Goal: Transaction & Acquisition: Subscribe to service/newsletter

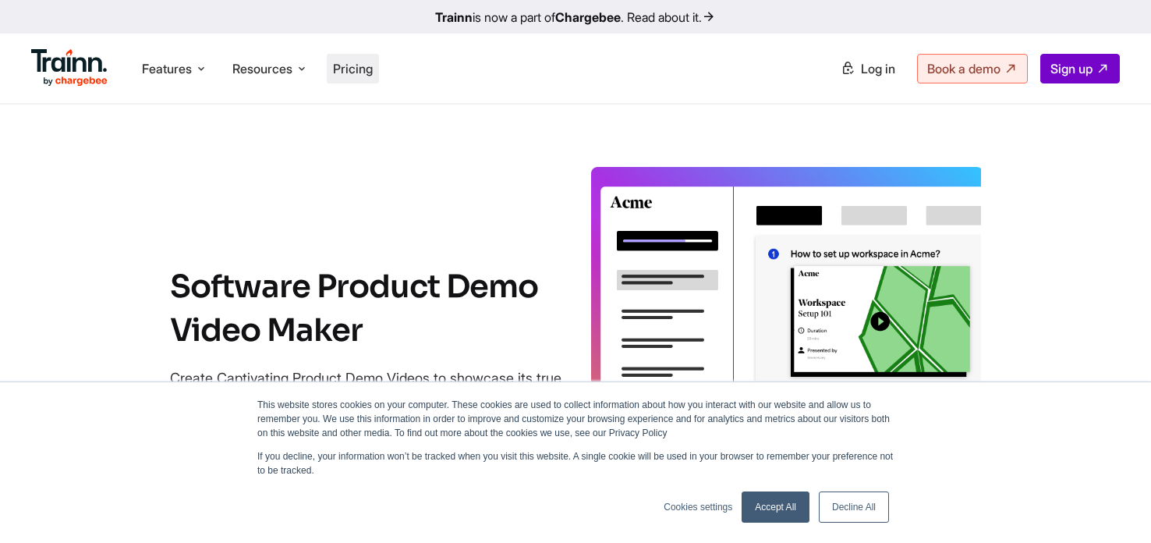
click at [359, 65] on span "Pricing" at bounding box center [353, 69] width 40 height 16
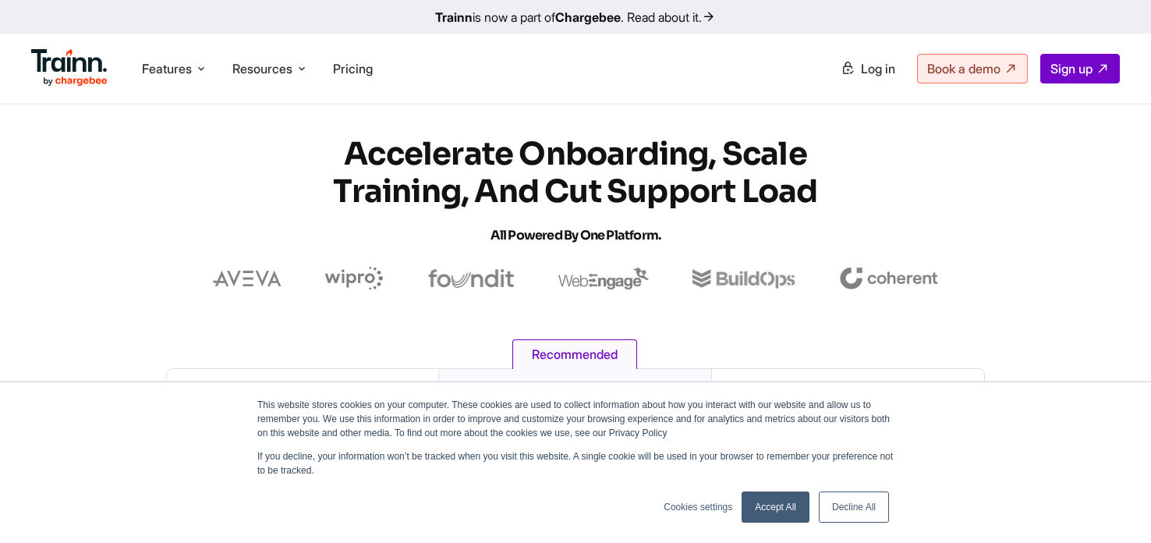
click at [769, 509] on link "Accept All" at bounding box center [776, 506] width 68 height 31
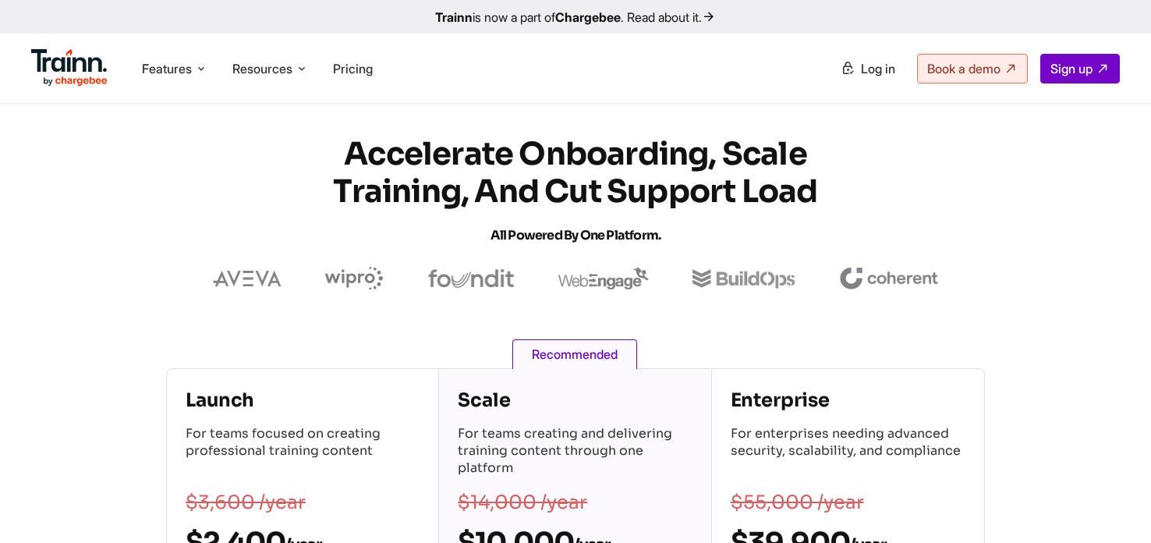
scroll to position [204, 0]
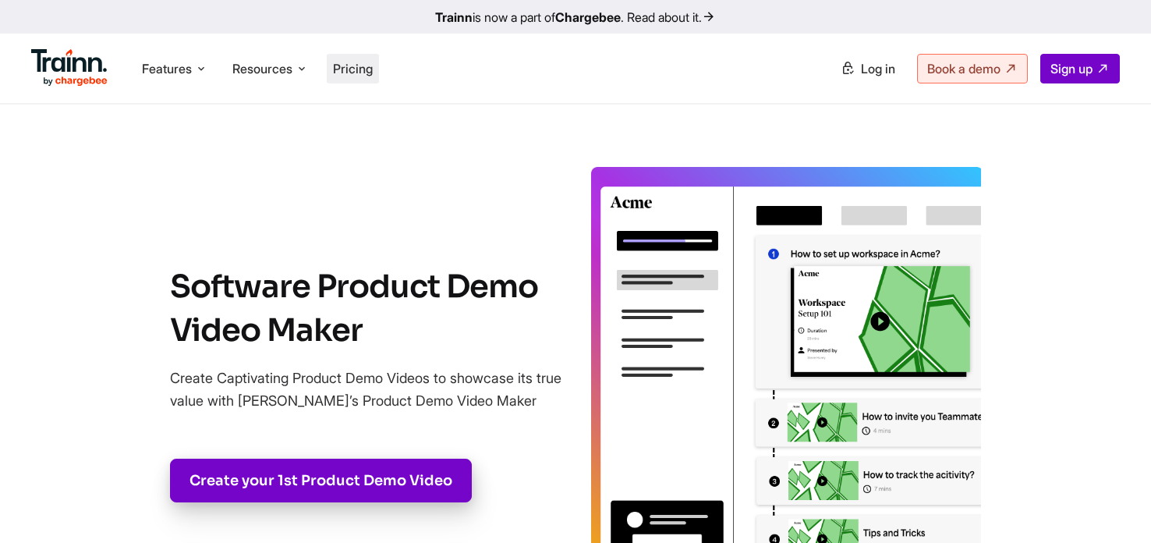
click at [361, 80] on li "Pricing" at bounding box center [353, 69] width 52 height 30
click at [368, 76] on li "Pricing" at bounding box center [353, 69] width 52 height 30
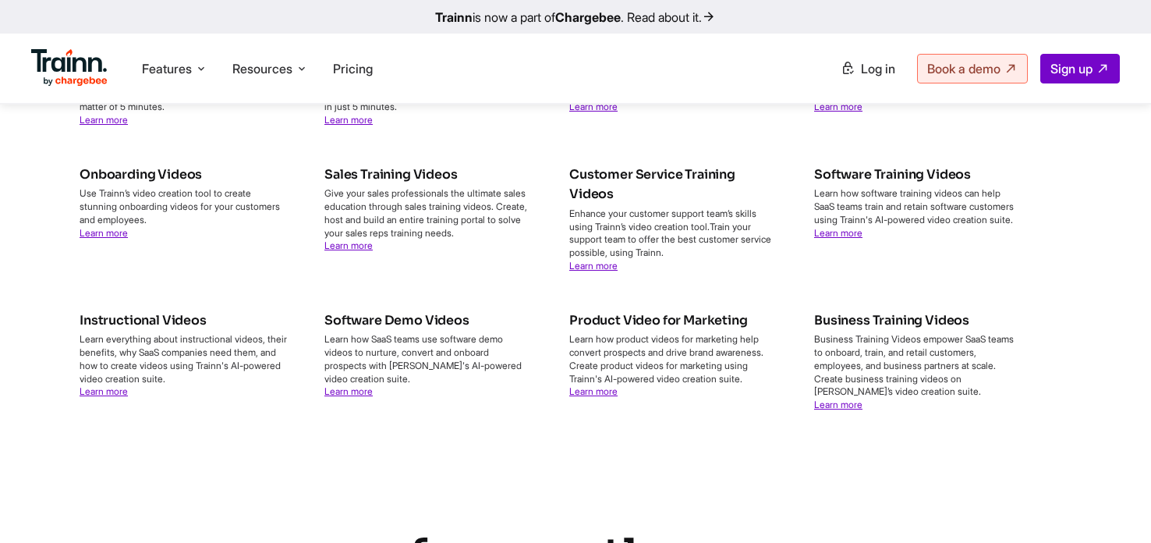
scroll to position [7910, 0]
